Goal: Information Seeking & Learning: Learn about a topic

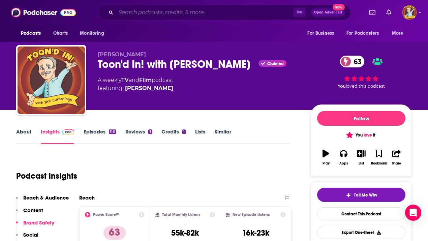
click at [141, 12] on input "Search podcasts, credits, & more..." at bounding box center [204, 12] width 177 height 11
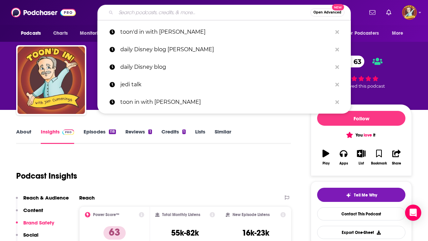
click at [167, 12] on input "Search podcasts, credits, & more..." at bounding box center [213, 12] width 195 height 11
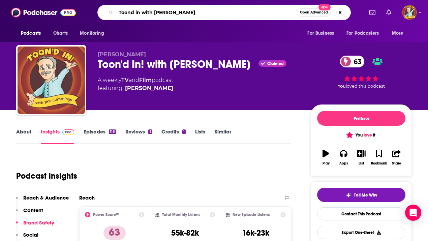
type input "Toond in with [PERSON_NAME]"
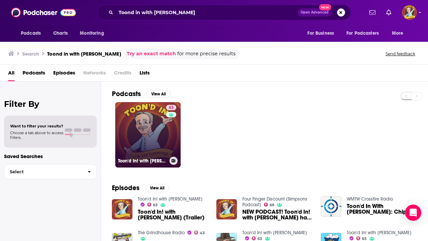
click at [171, 128] on div "63" at bounding box center [172, 131] width 12 height 52
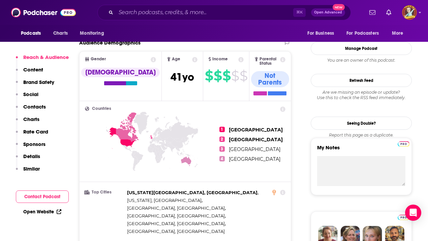
scroll to position [232, 0]
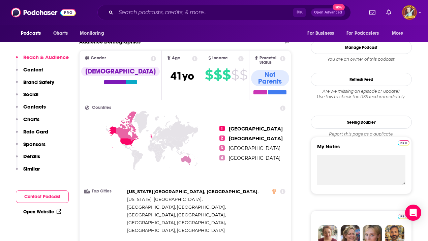
click at [33, 117] on p "Charts" at bounding box center [31, 119] width 16 height 6
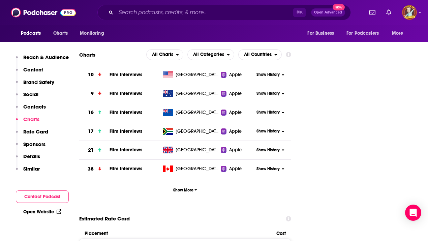
scroll to position [910, 0]
click at [185, 184] on button "Show More" at bounding box center [185, 190] width 212 height 12
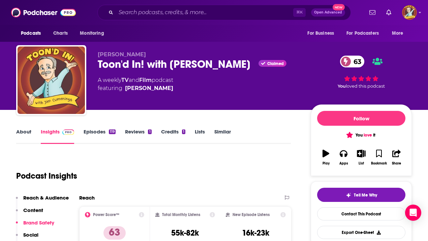
scroll to position [0, 0]
click at [143, 129] on link "Reviews 1" at bounding box center [138, 137] width 26 height 16
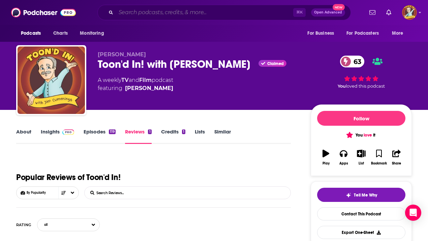
click at [211, 11] on input "Search podcasts, credits, & more..." at bounding box center [204, 12] width 177 height 11
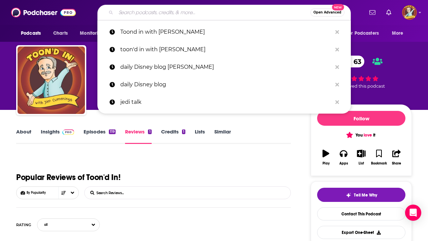
paste input "The Debrief'"
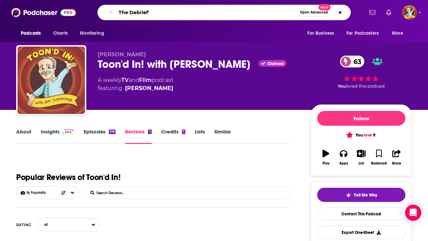
type input "The Debrief"
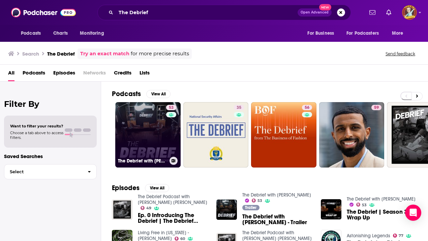
click at [161, 127] on link "53 The Debrief with [PERSON_NAME]" at bounding box center [147, 134] width 65 height 65
